Goal: Information Seeking & Learning: Check status

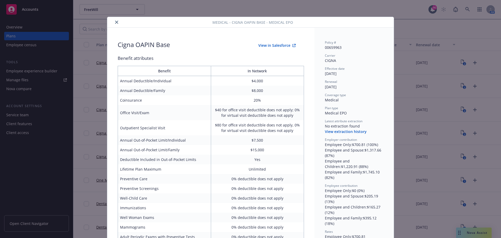
click at [115, 25] on button "close" at bounding box center [117, 22] width 6 height 6
